Goal: Transaction & Acquisition: Purchase product/service

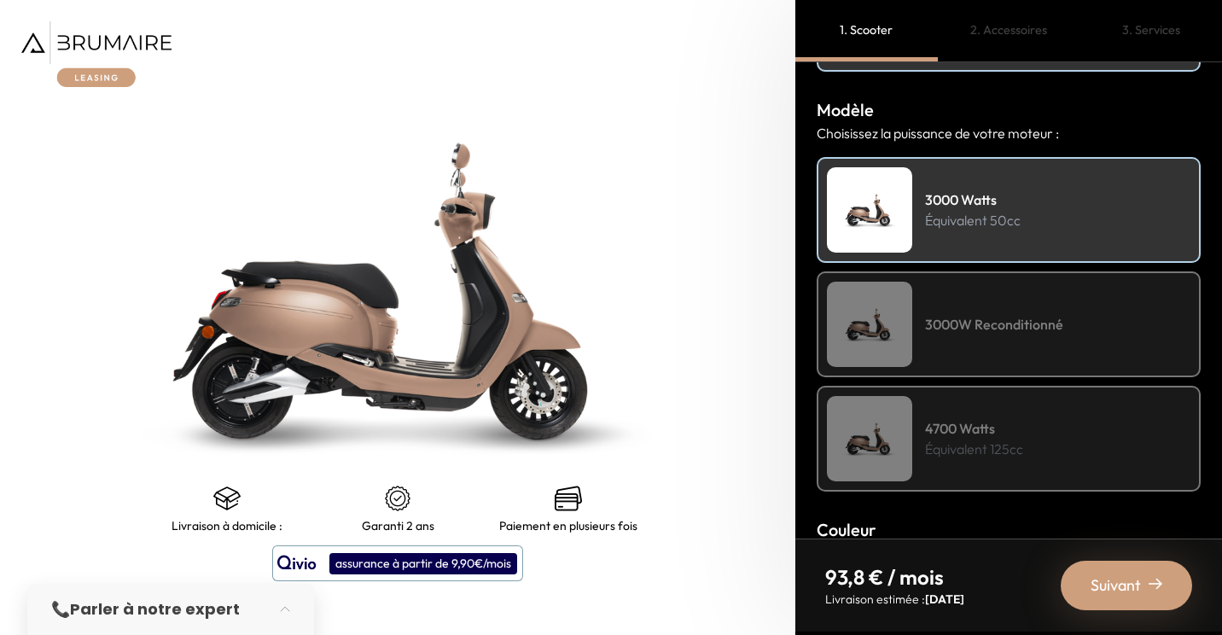
scroll to position [178, 0]
click at [944, 294] on div "3000W Reconditionné" at bounding box center [1009, 324] width 384 height 106
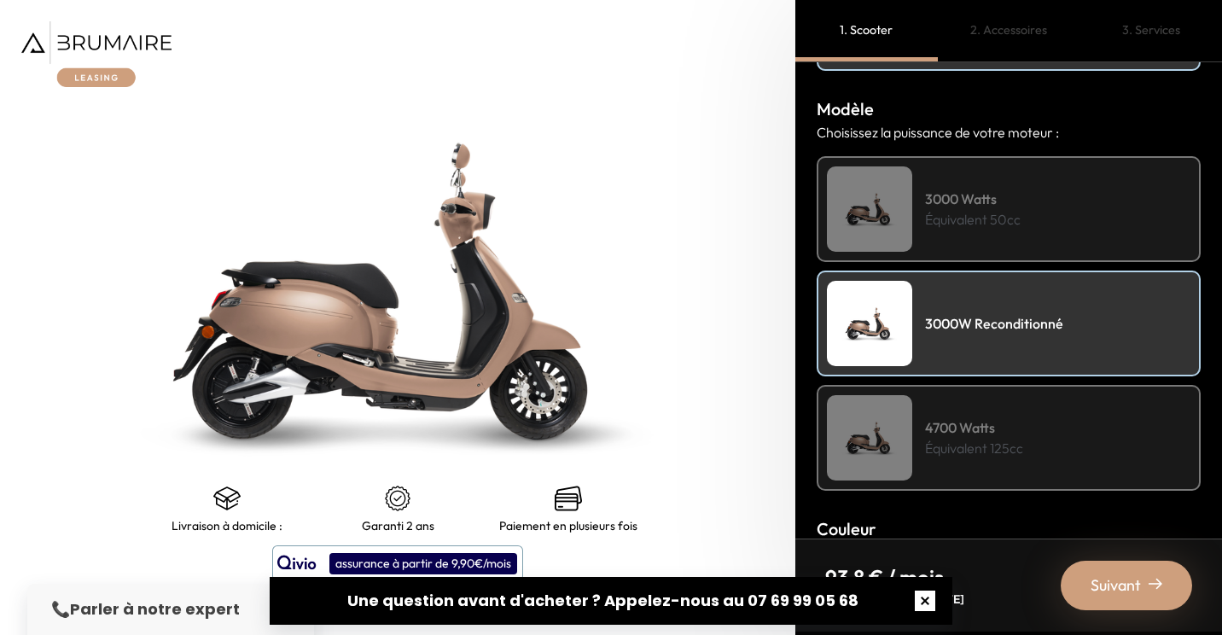
click at [928, 606] on button "button" at bounding box center [925, 601] width 55 height 55
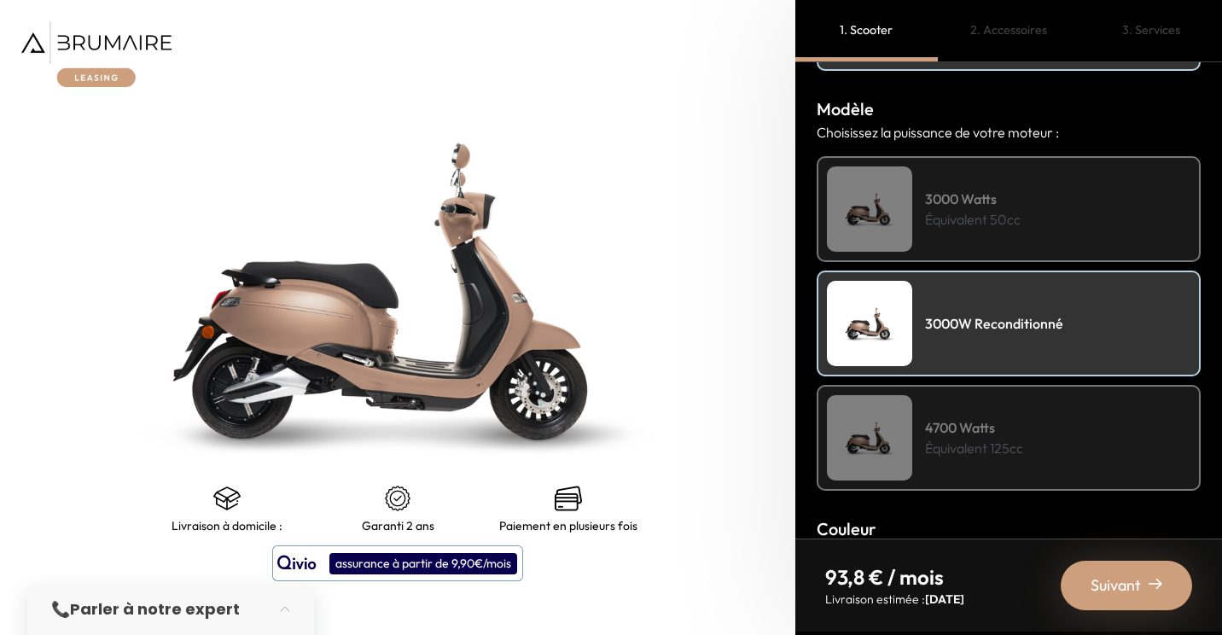
click at [93, 50] on img at bounding box center [96, 54] width 150 height 66
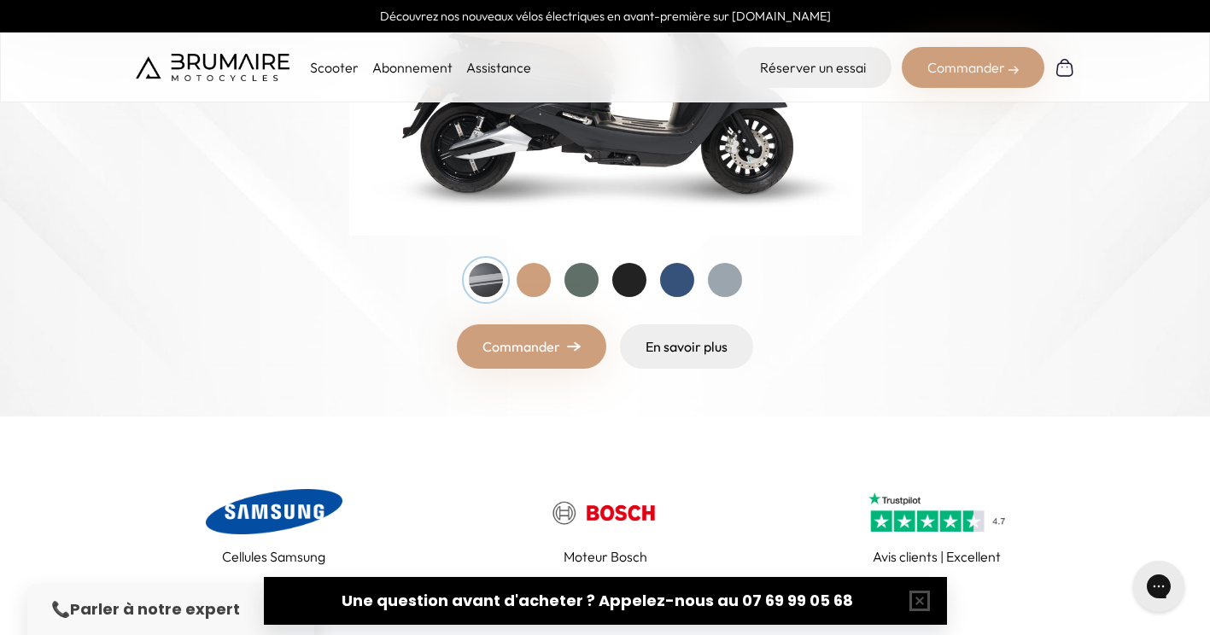
scroll to position [409, 0]
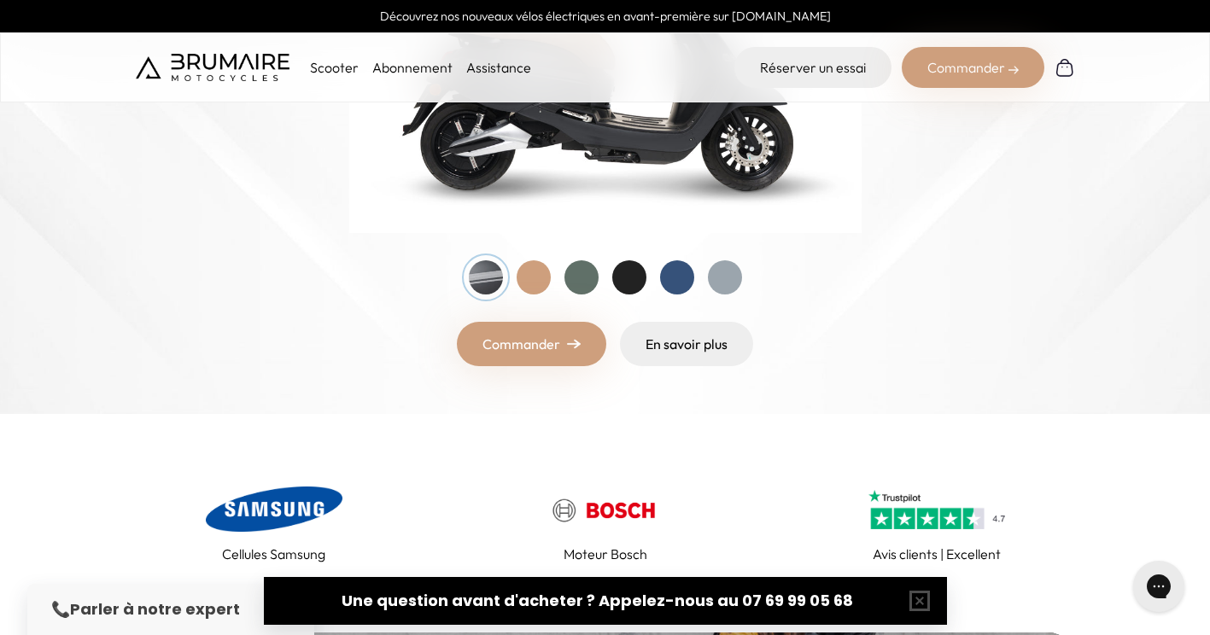
click at [516, 343] on link "Commander" at bounding box center [531, 344] width 149 height 44
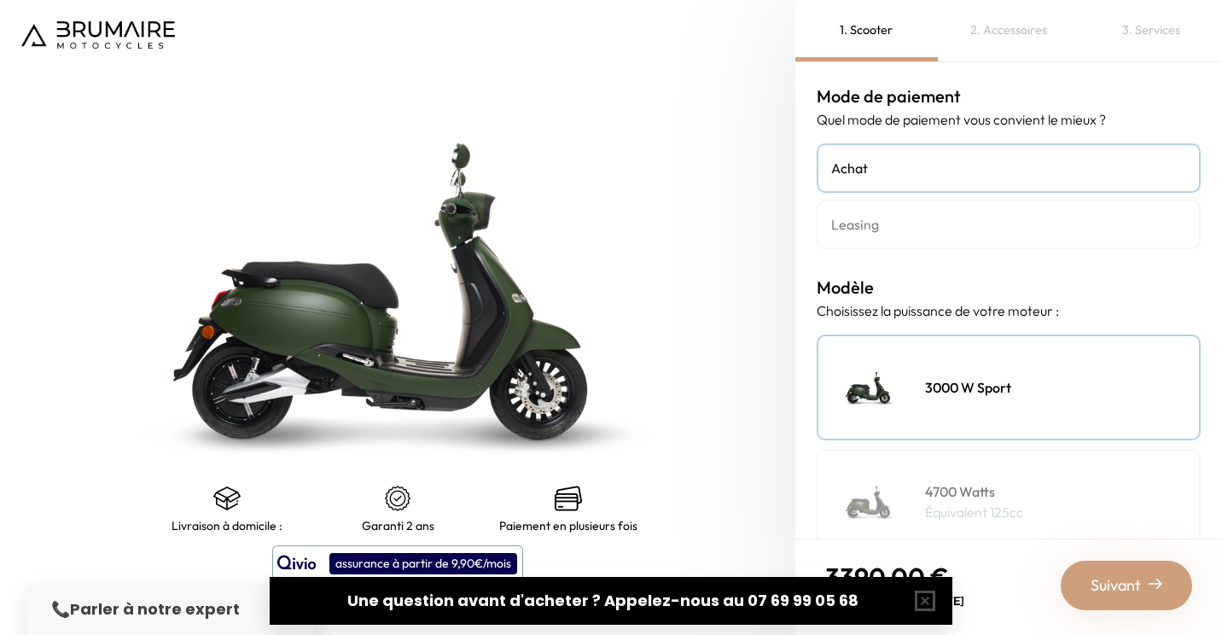
click at [909, 220] on h4 "Leasing" at bounding box center [1008, 224] width 355 height 20
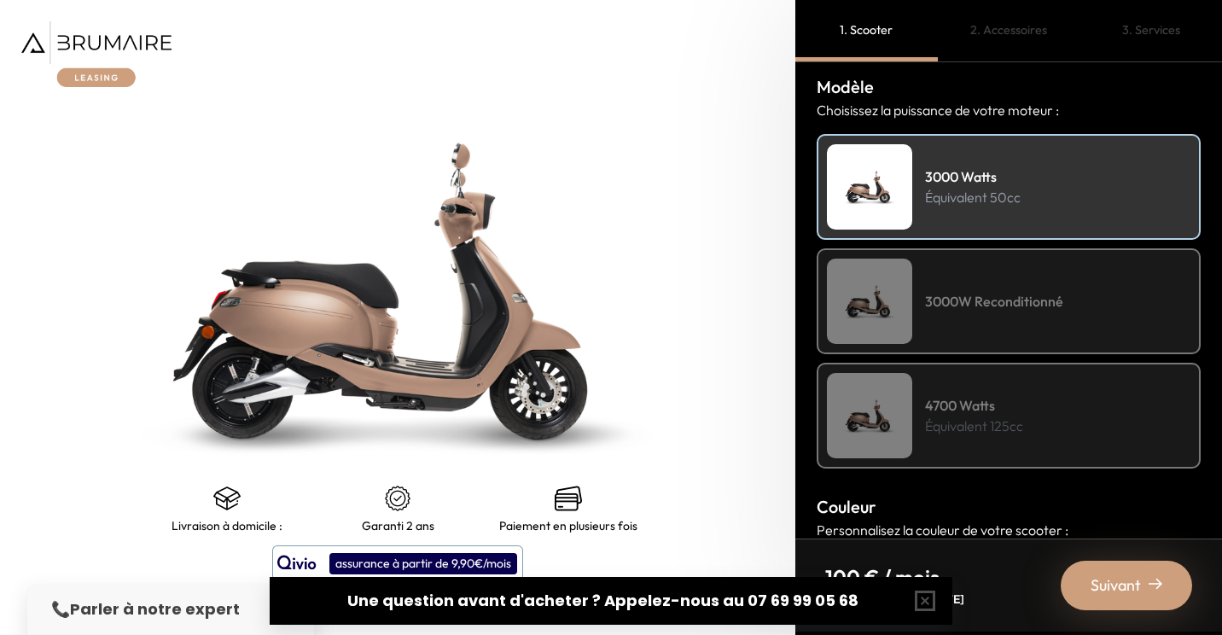
scroll to position [201, 0]
click at [954, 181] on h4 "3000 Watts" at bounding box center [973, 176] width 96 height 20
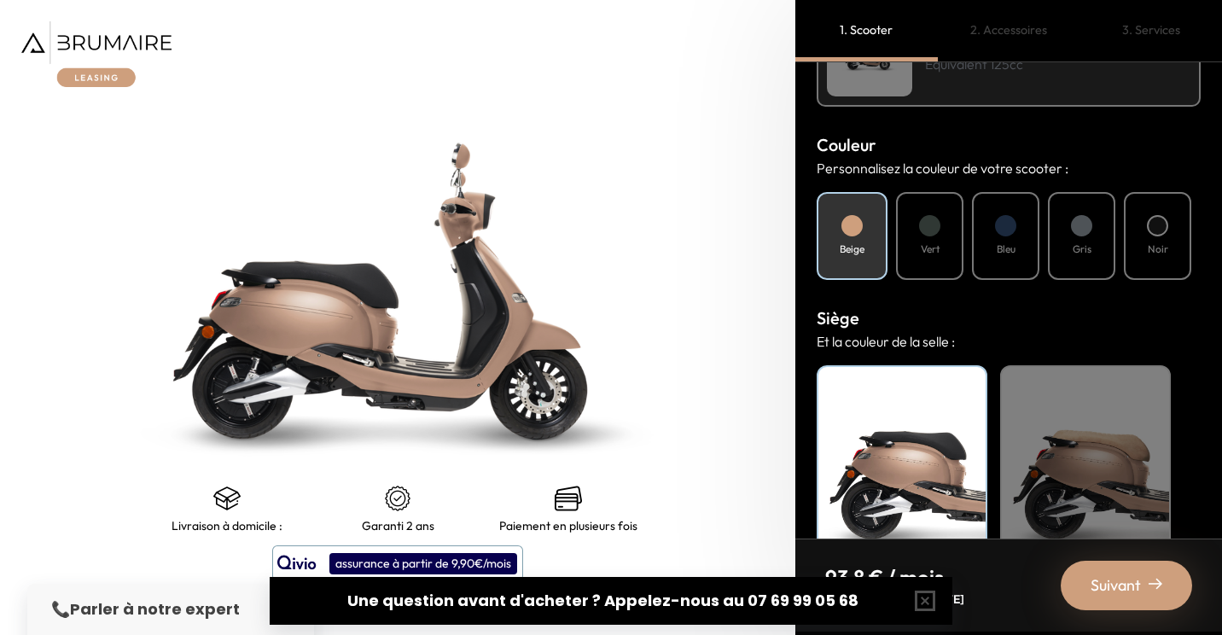
scroll to position [624, 0]
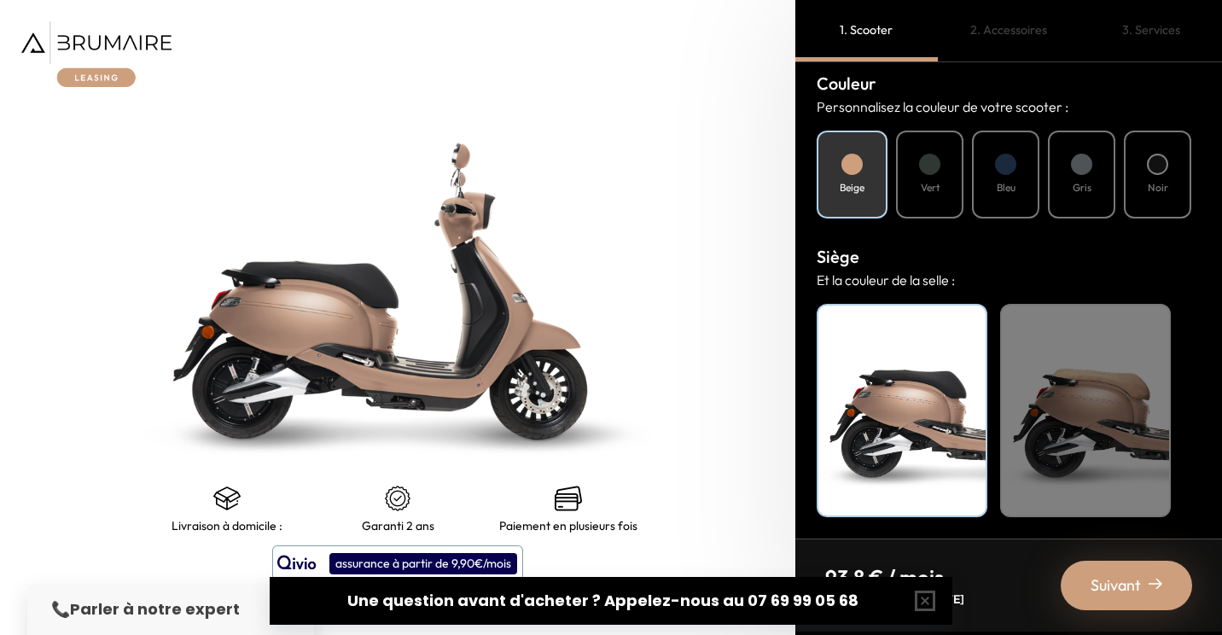
click at [1037, 378] on div "Beige" at bounding box center [1086, 410] width 171 height 213
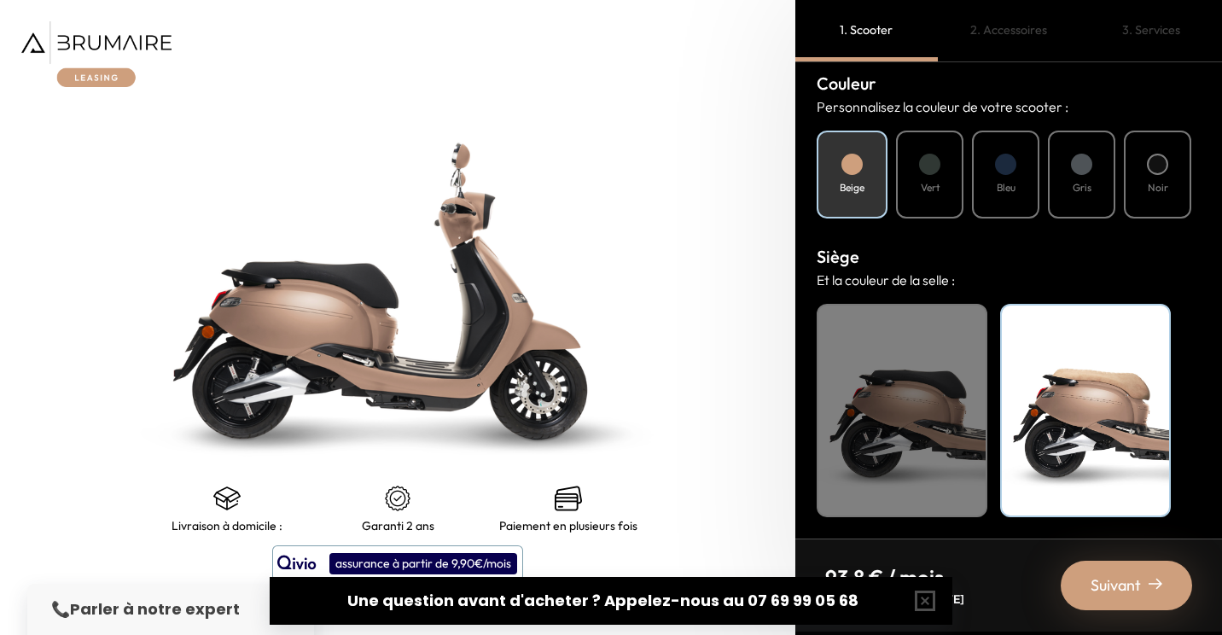
click at [913, 353] on div "Noir" at bounding box center [902, 410] width 171 height 213
